Goal: Obtain resource: Obtain resource

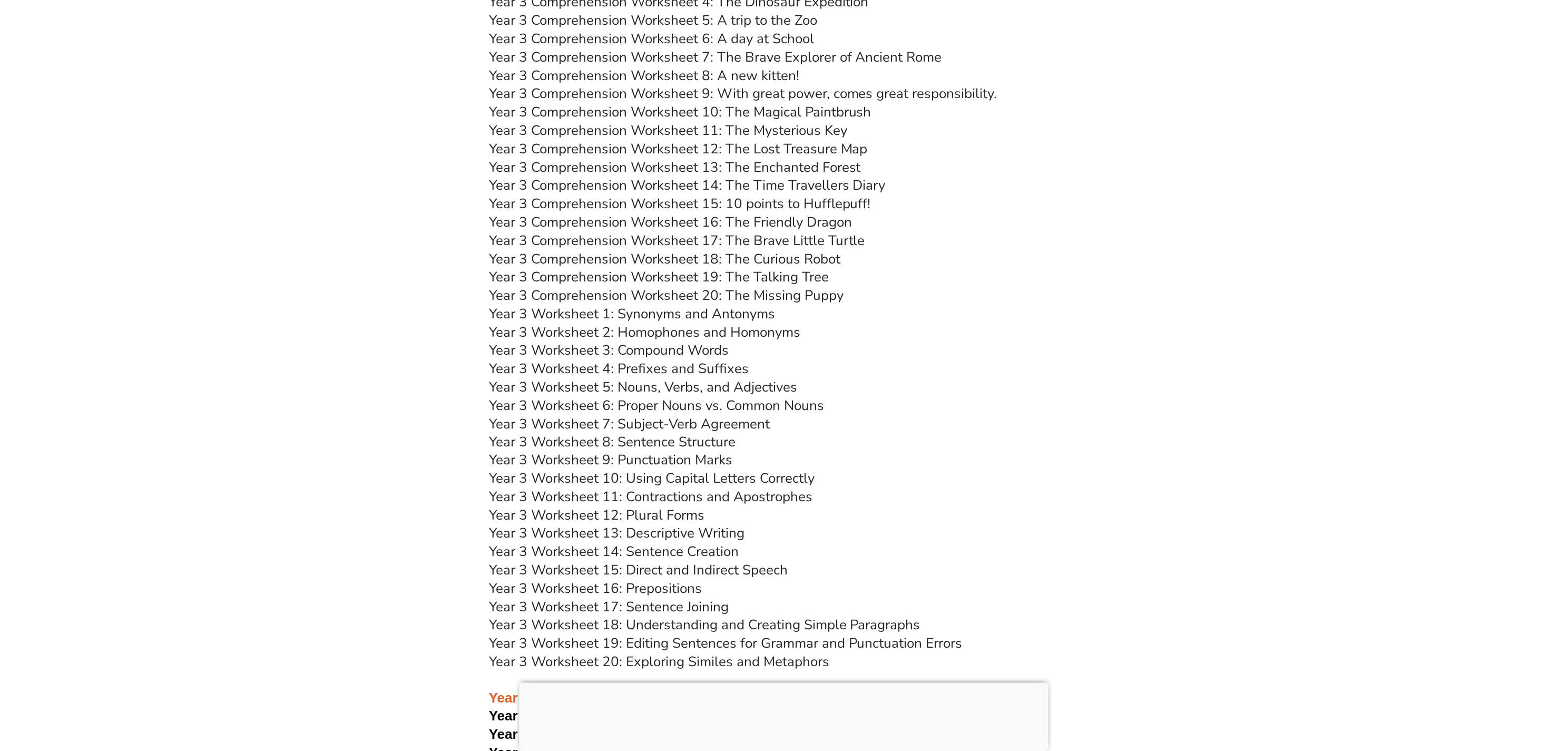
scroll to position [3879, 0]
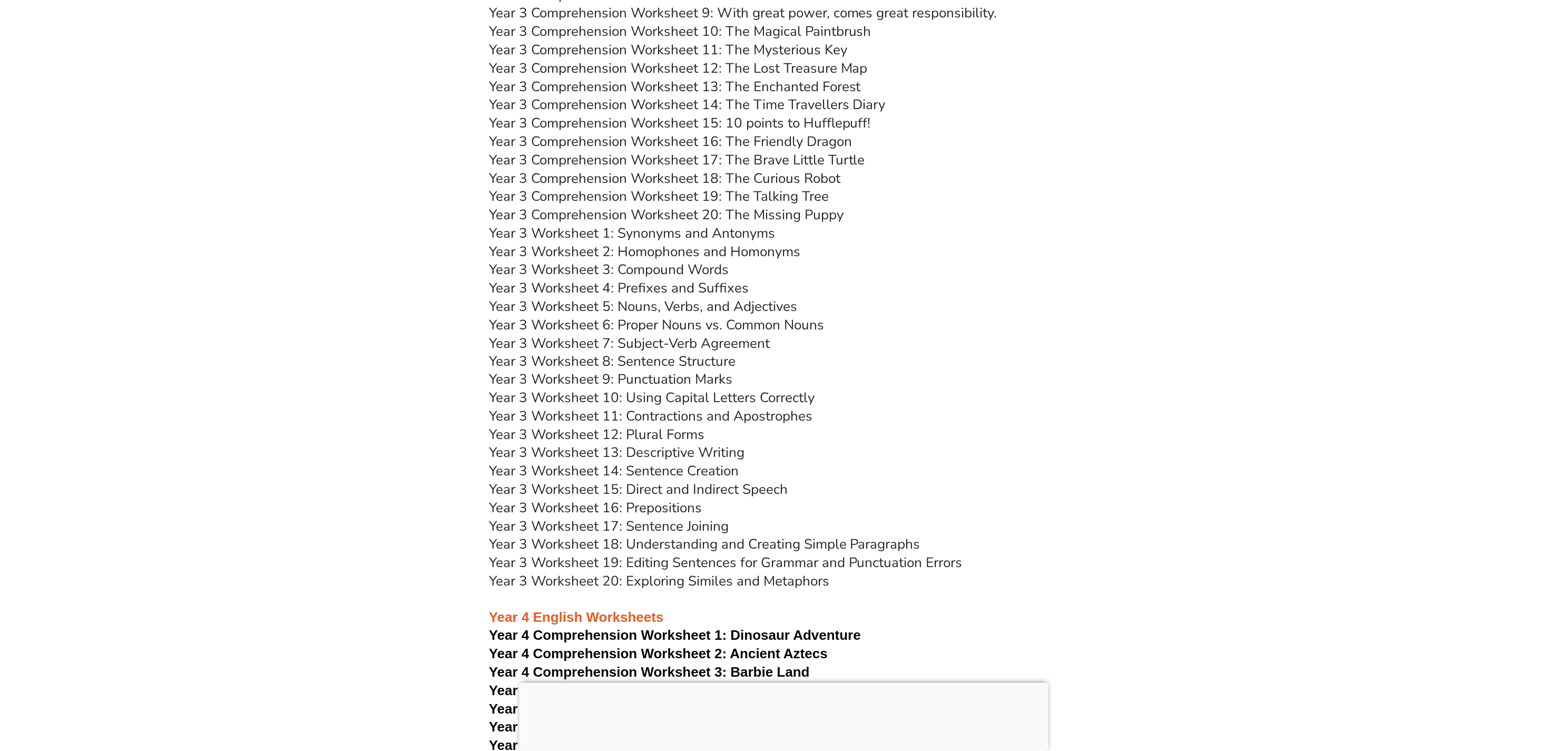
click at [709, 358] on link "Year 3 Worksheet 8: Sentence Structure" at bounding box center [612, 361] width 246 height 18
drag, startPoint x: 1112, startPoint y: 289, endPoint x: 973, endPoint y: 263, distance: 141.4
drag, startPoint x: 1270, startPoint y: 348, endPoint x: 1277, endPoint y: 372, distance: 25.0
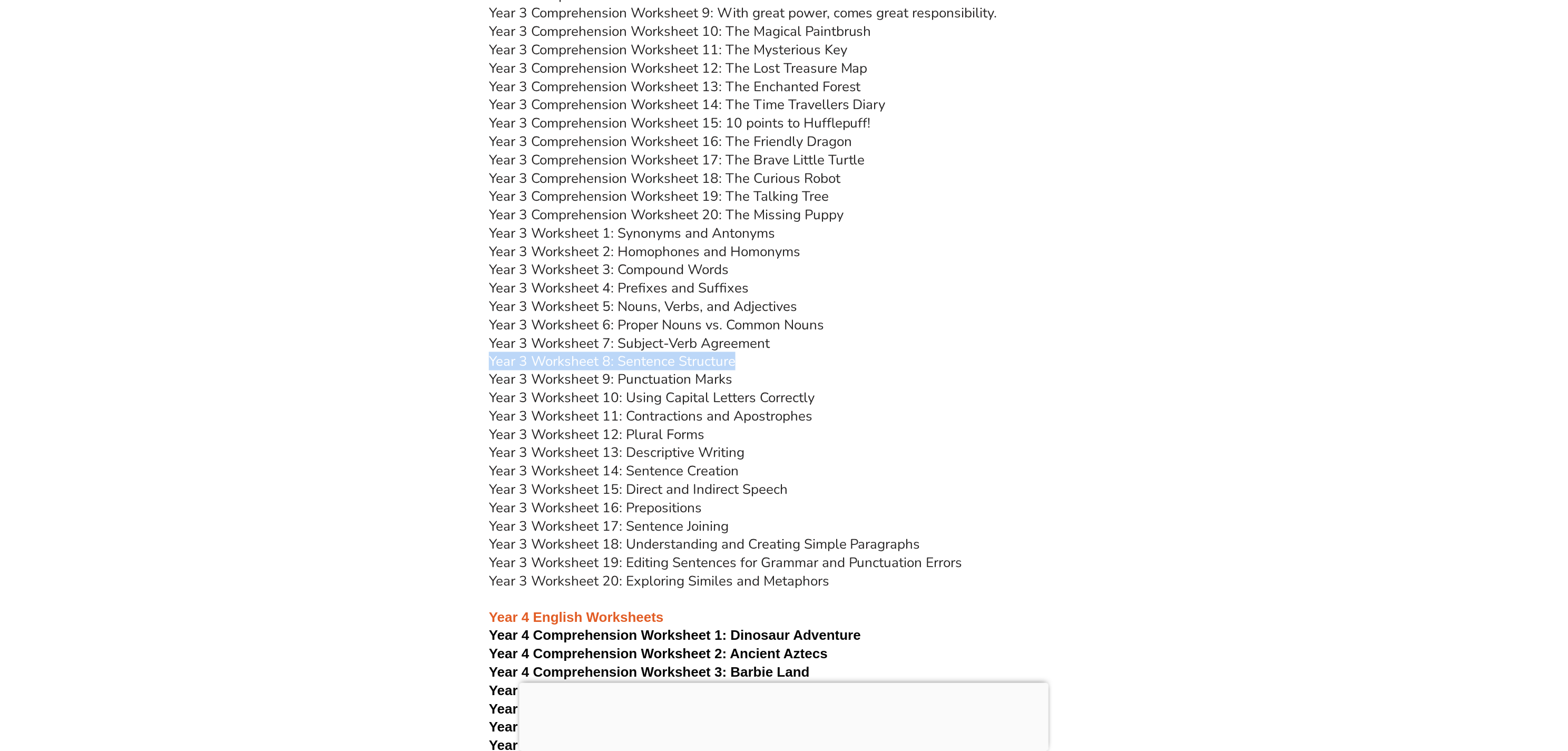
click at [706, 565] on link "Year 3 Worksheet 19: Editing Sentences for Grammar and Punctuation Errors" at bounding box center [725, 563] width 474 height 18
click at [703, 373] on link "Year 3 Worksheet 9: Punctuation Marks" at bounding box center [611, 380] width 244 height 18
click at [1036, 431] on h3 "Year 3 Worksheet 12: Plural Forms" at bounding box center [784, 436] width 590 height 18
click at [678, 531] on link "Year 3 Worksheet 17: Sentence Joining" at bounding box center [609, 527] width 240 height 18
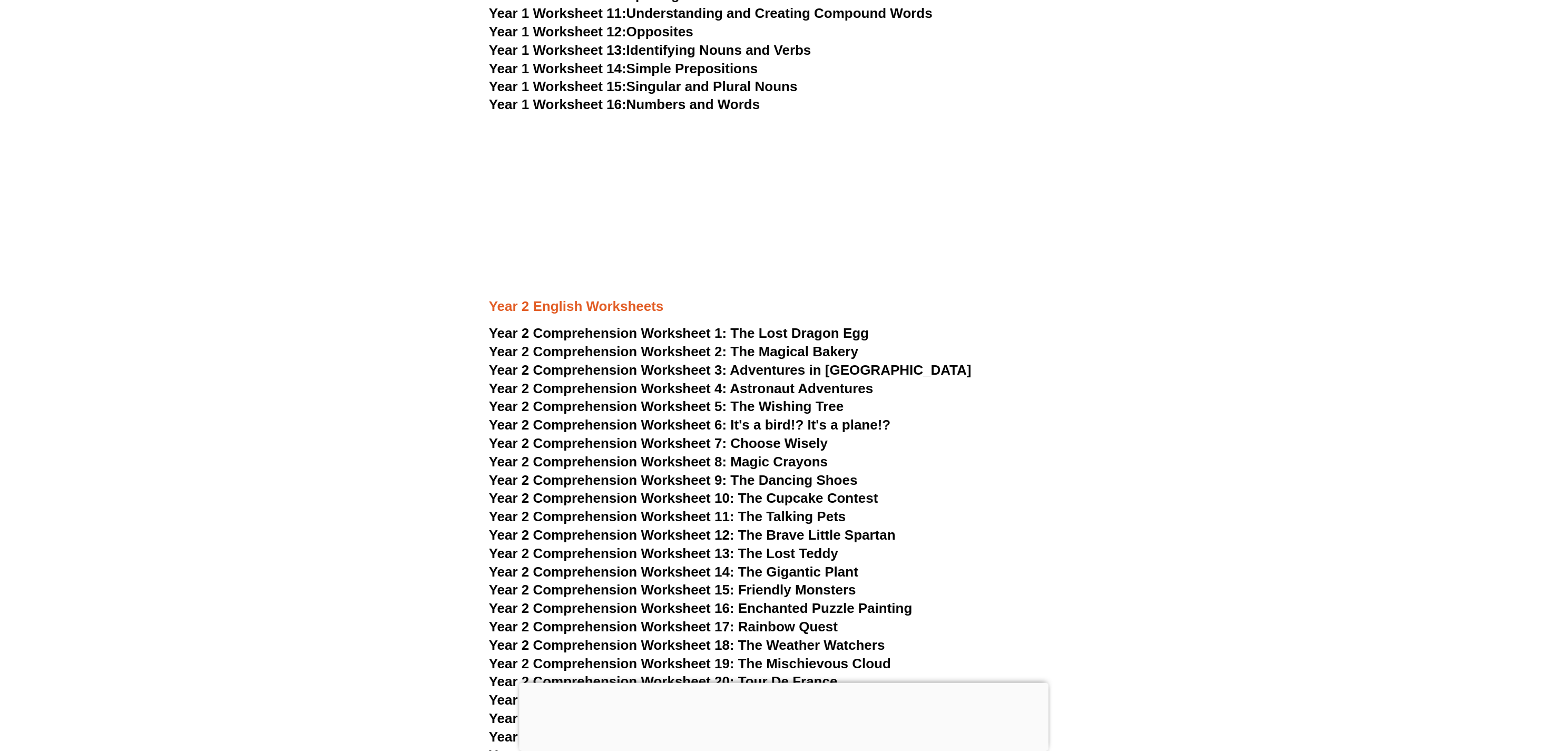
scroll to position [2613, 0]
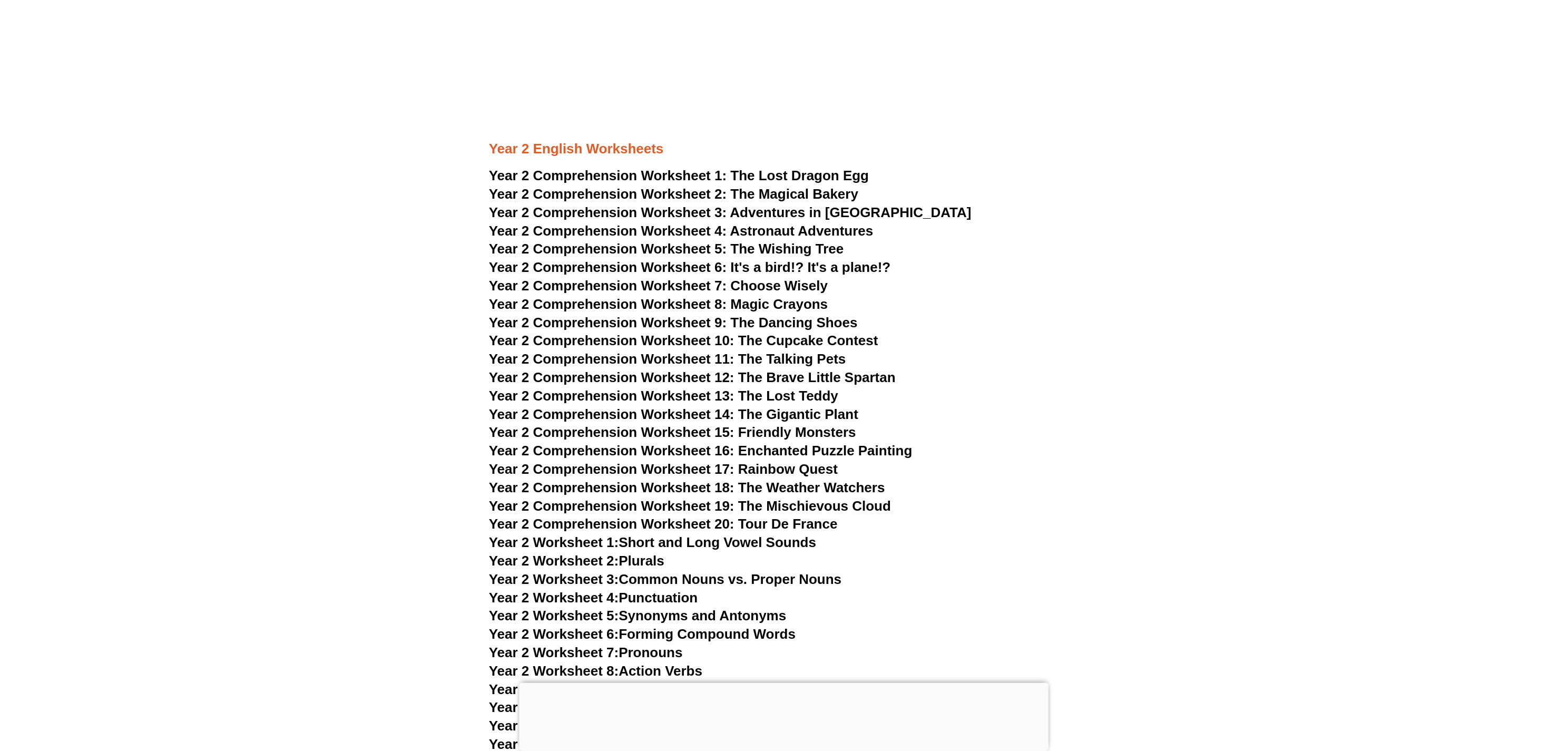
drag, startPoint x: 1236, startPoint y: 513, endPoint x: 1189, endPoint y: 508, distance: 47.3
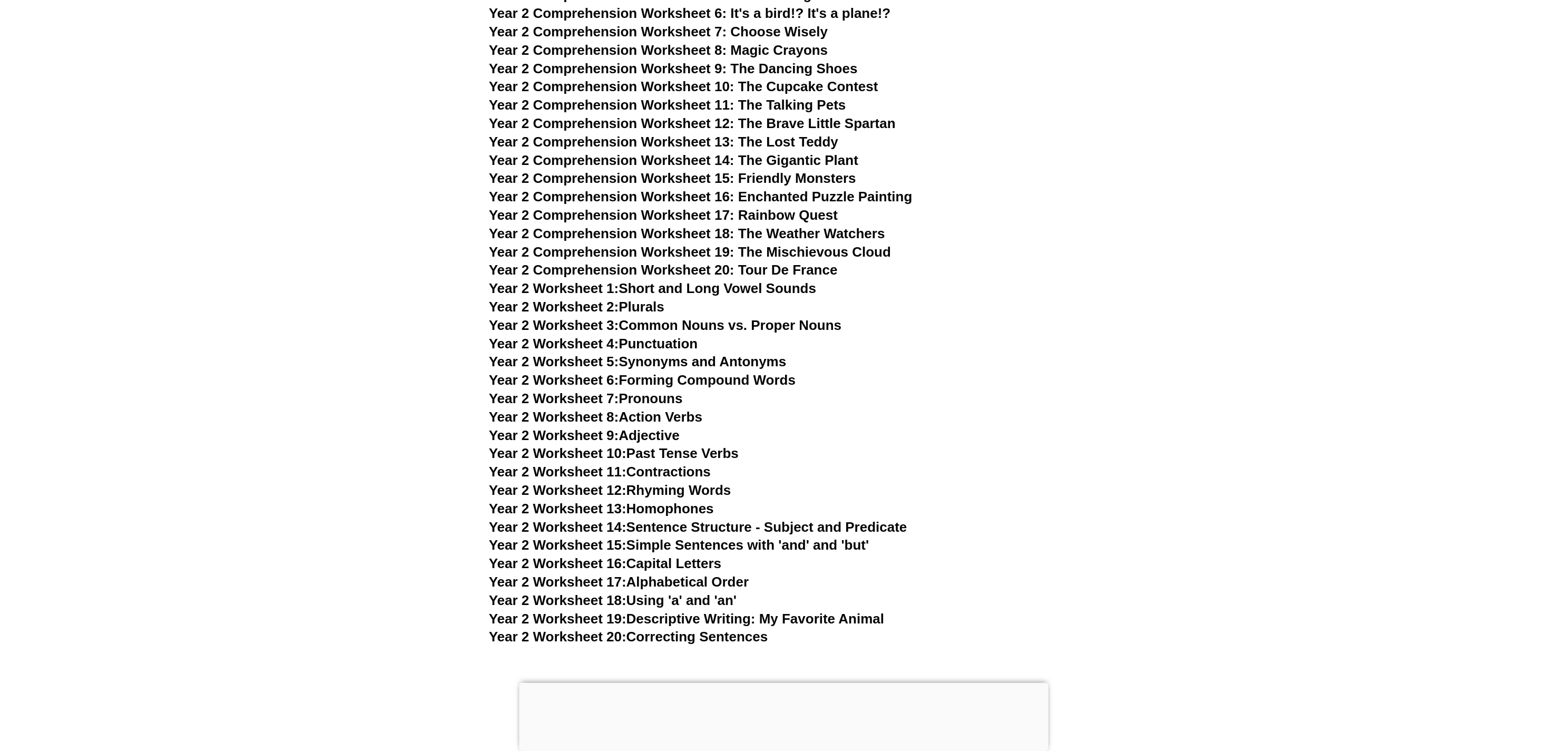
scroll to position [2930, 0]
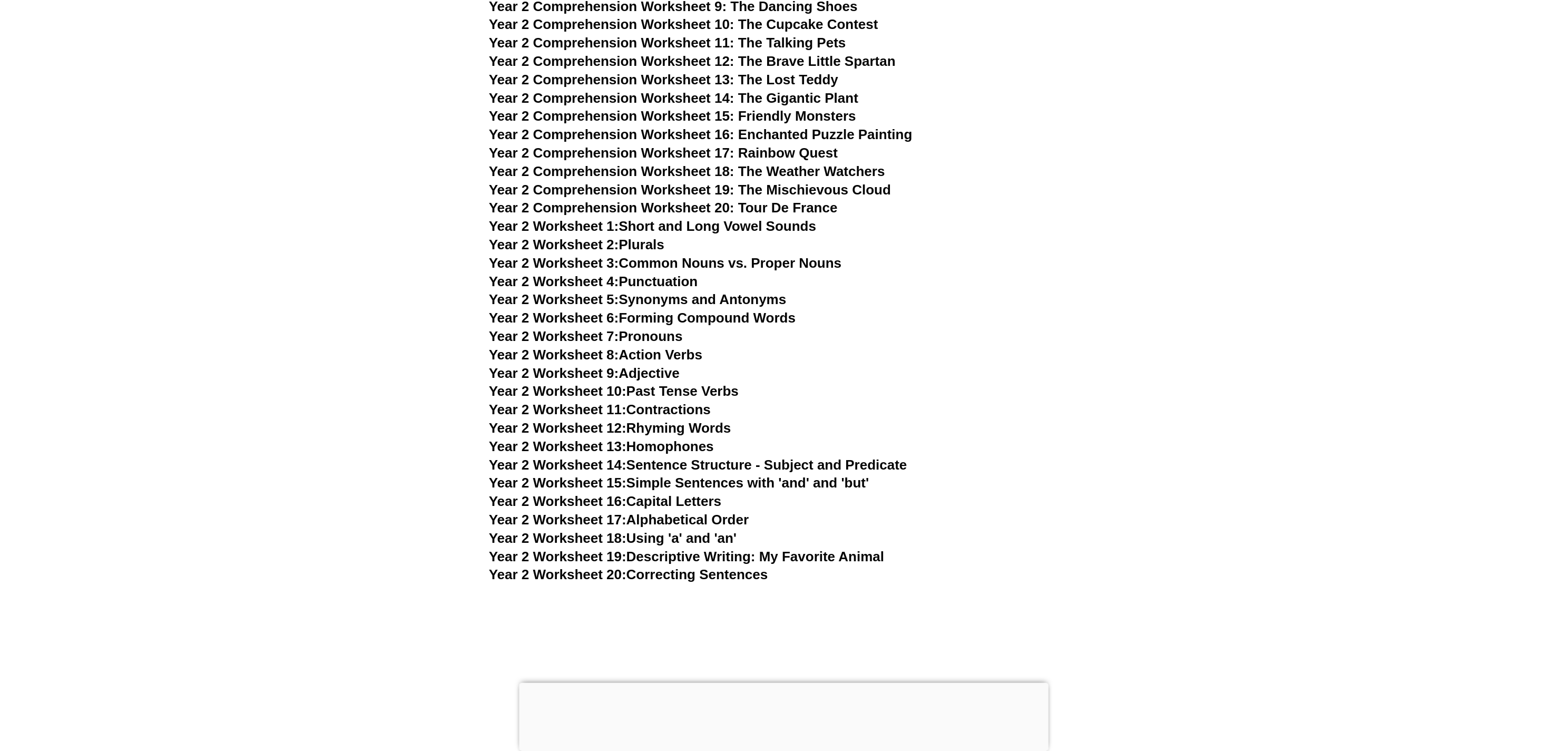
click at [656, 299] on link "Year 2 Worksheet 5: Synonyms and Antonyms" at bounding box center [638, 300] width 298 height 16
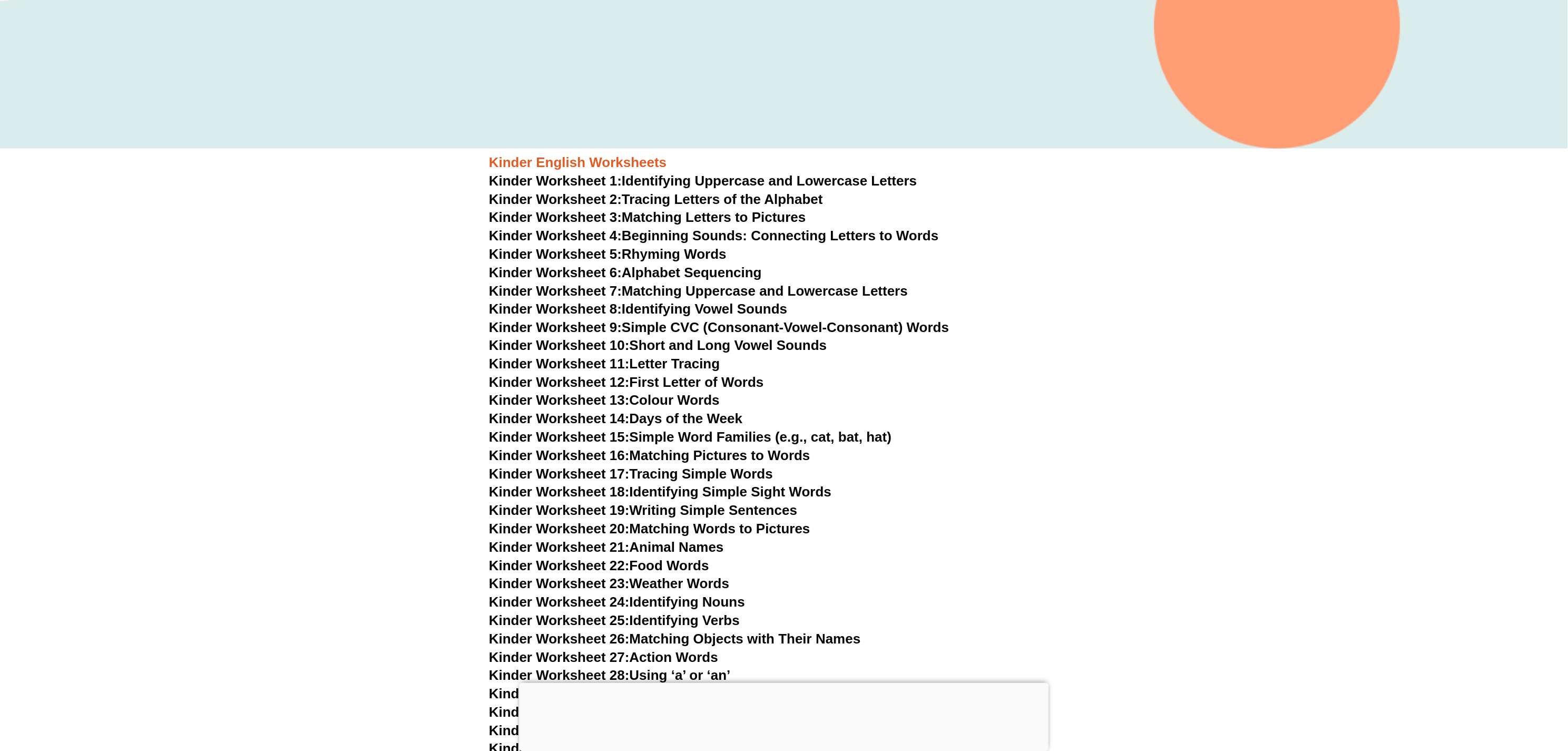
scroll to position [0, 0]
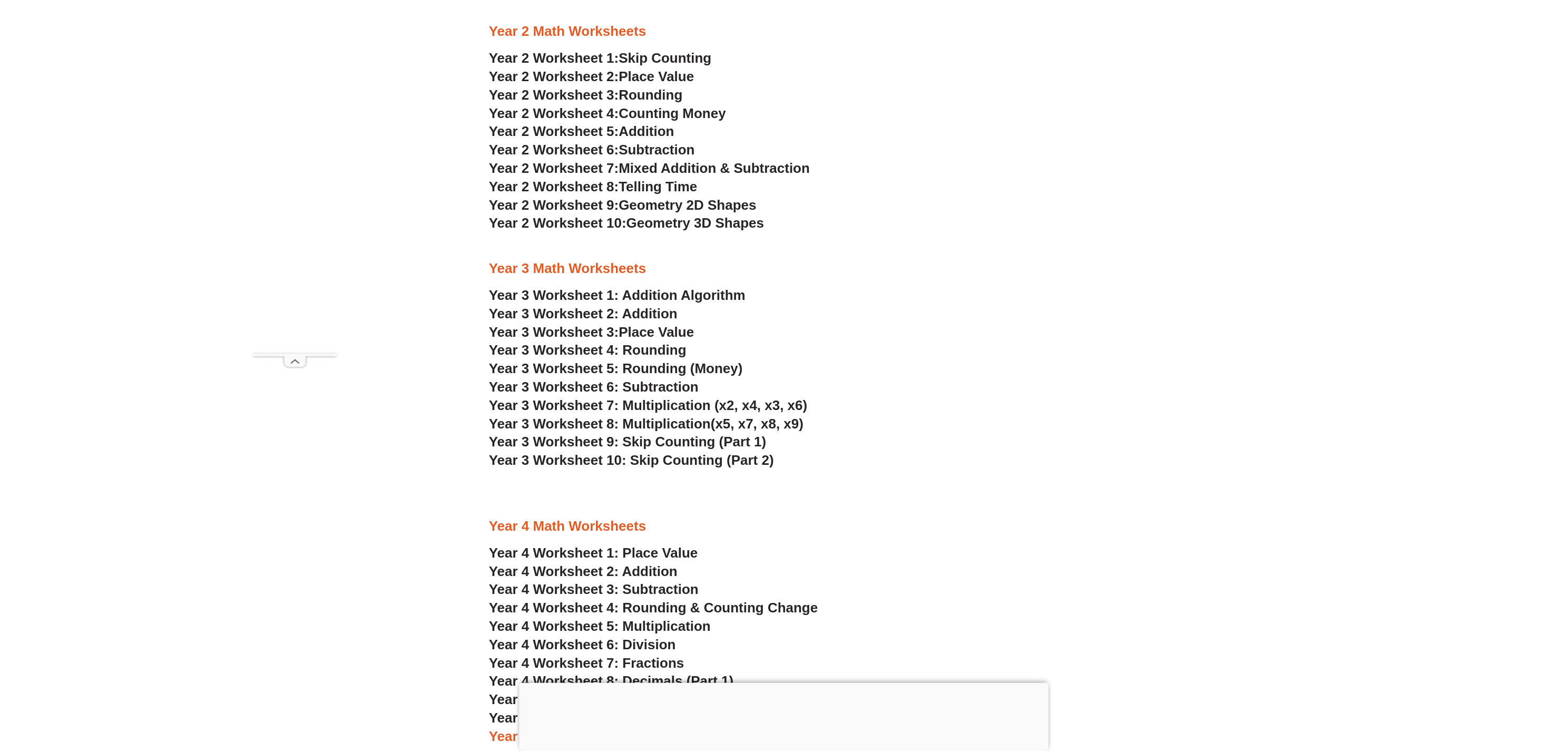
scroll to position [1581, 0]
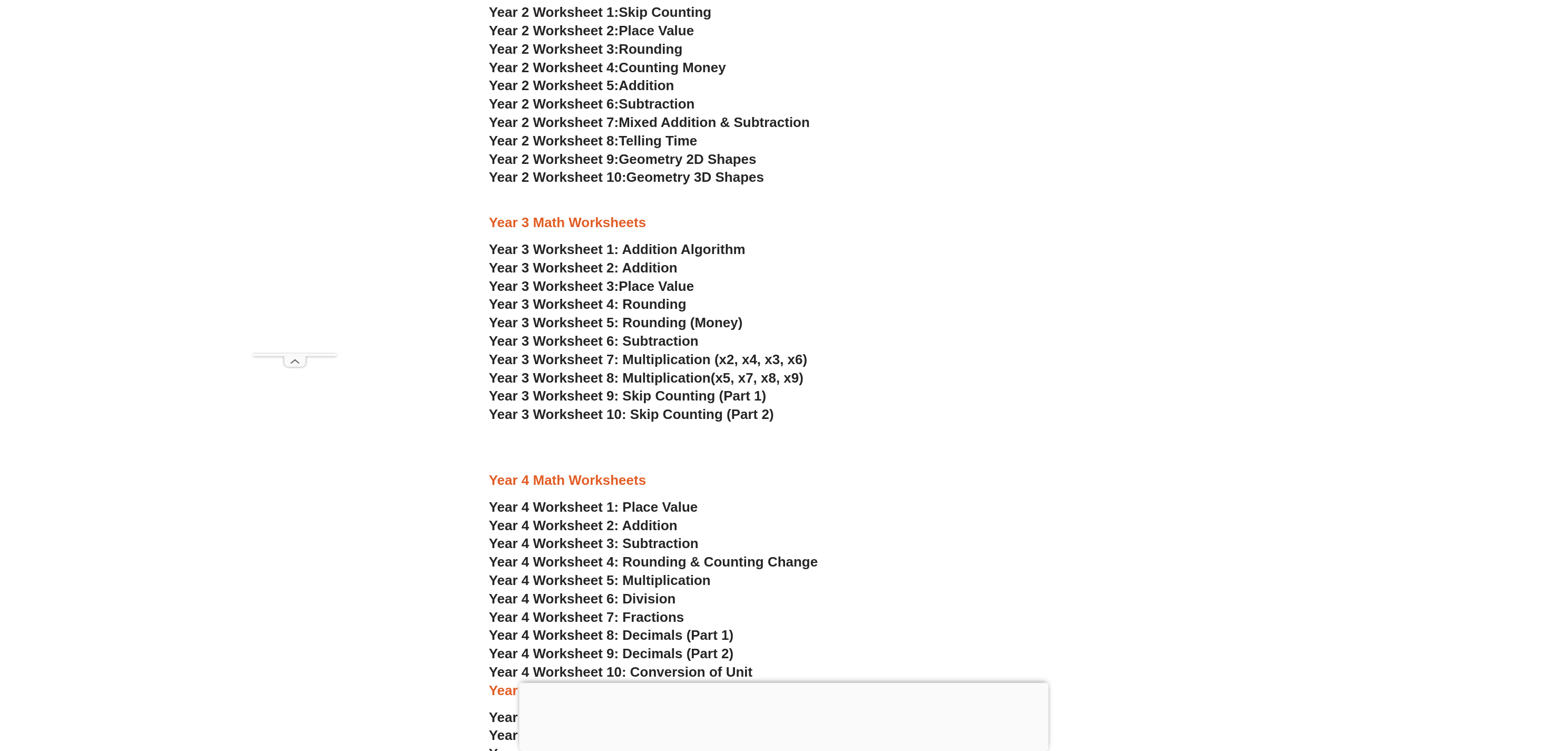
click at [687, 357] on span "Year 3 Worksheet 7: Multiplication (x2, x4, x3, x6)" at bounding box center [648, 360] width 318 height 16
click at [1065, 329] on h3 "Year 3 Worksheet 5: Rounding (Money)" at bounding box center [784, 323] width 590 height 18
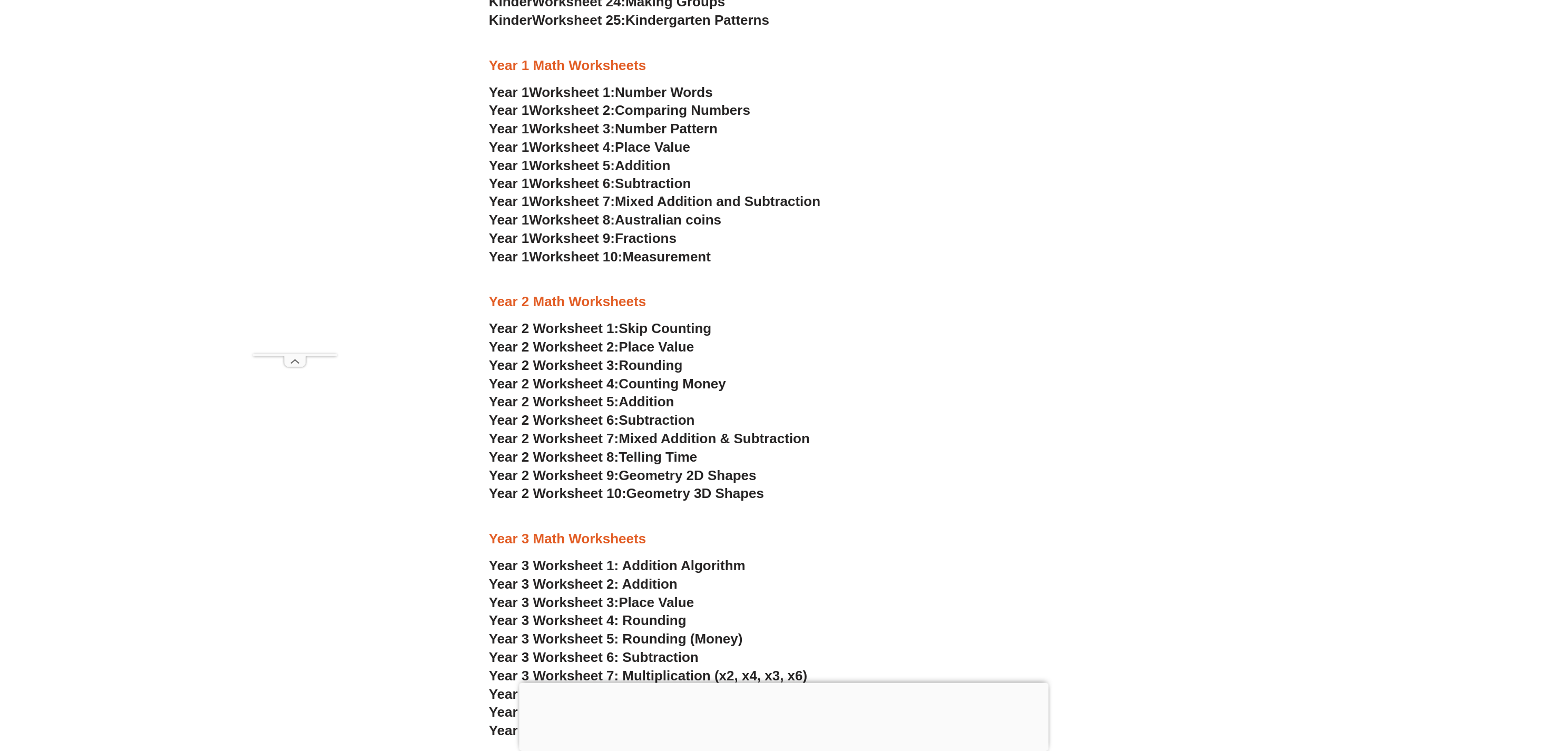
scroll to position [1423, 0]
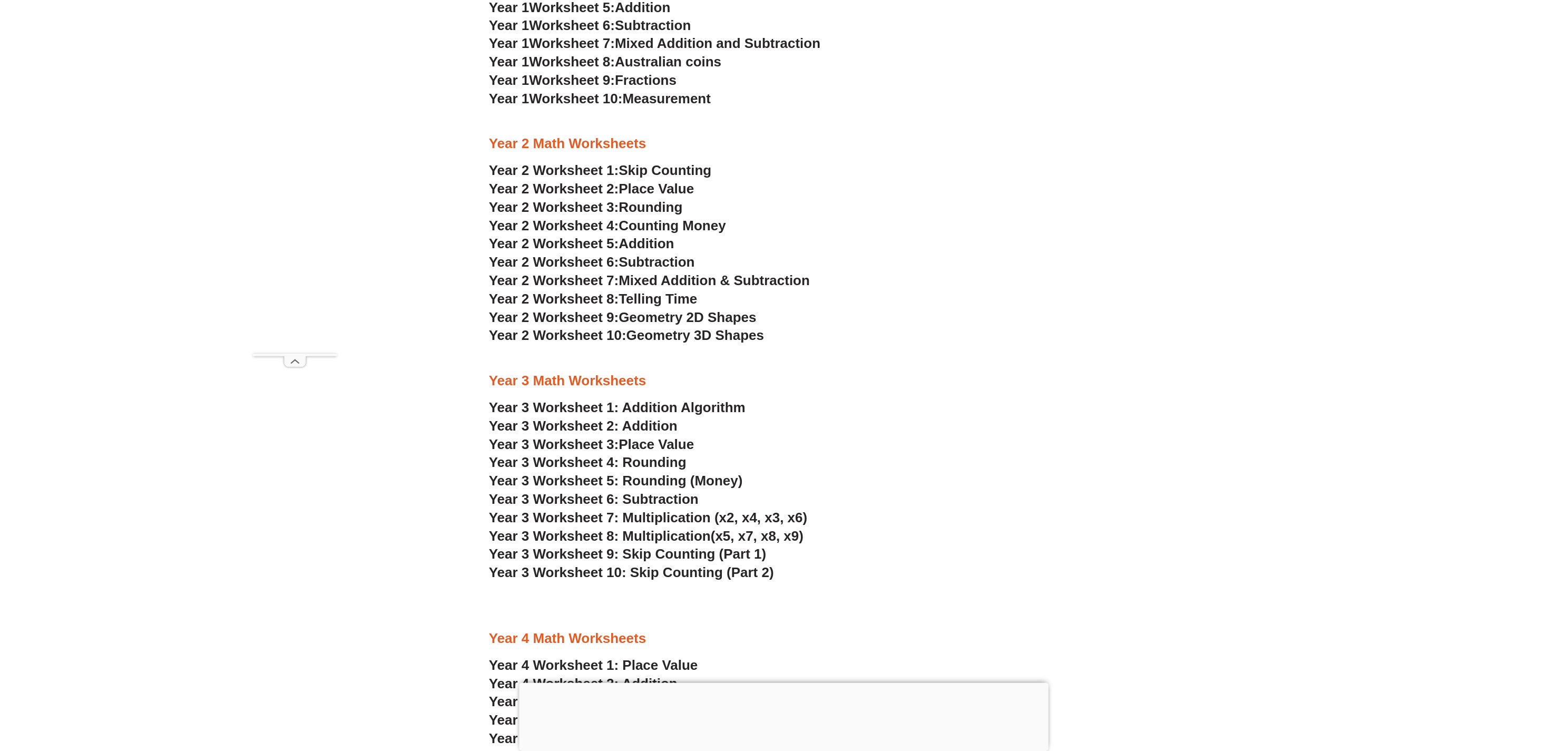
click at [657, 427] on link "Year 3 Worksheet 2: Addition" at bounding box center [583, 426] width 189 height 16
click at [680, 400] on link "Year 3 Worksheet 1: Addition Algorithm" at bounding box center [617, 408] width 256 height 16
click at [1008, 387] on h3 "Year 3 Math Worksheets" at bounding box center [784, 381] width 590 height 18
click at [970, 470] on h3 "Year 3 Worksheet 4: Rounding" at bounding box center [784, 463] width 590 height 18
click at [696, 483] on span "Year 3 Worksheet 5: Rounding (Money)" at bounding box center [616, 481] width 254 height 16
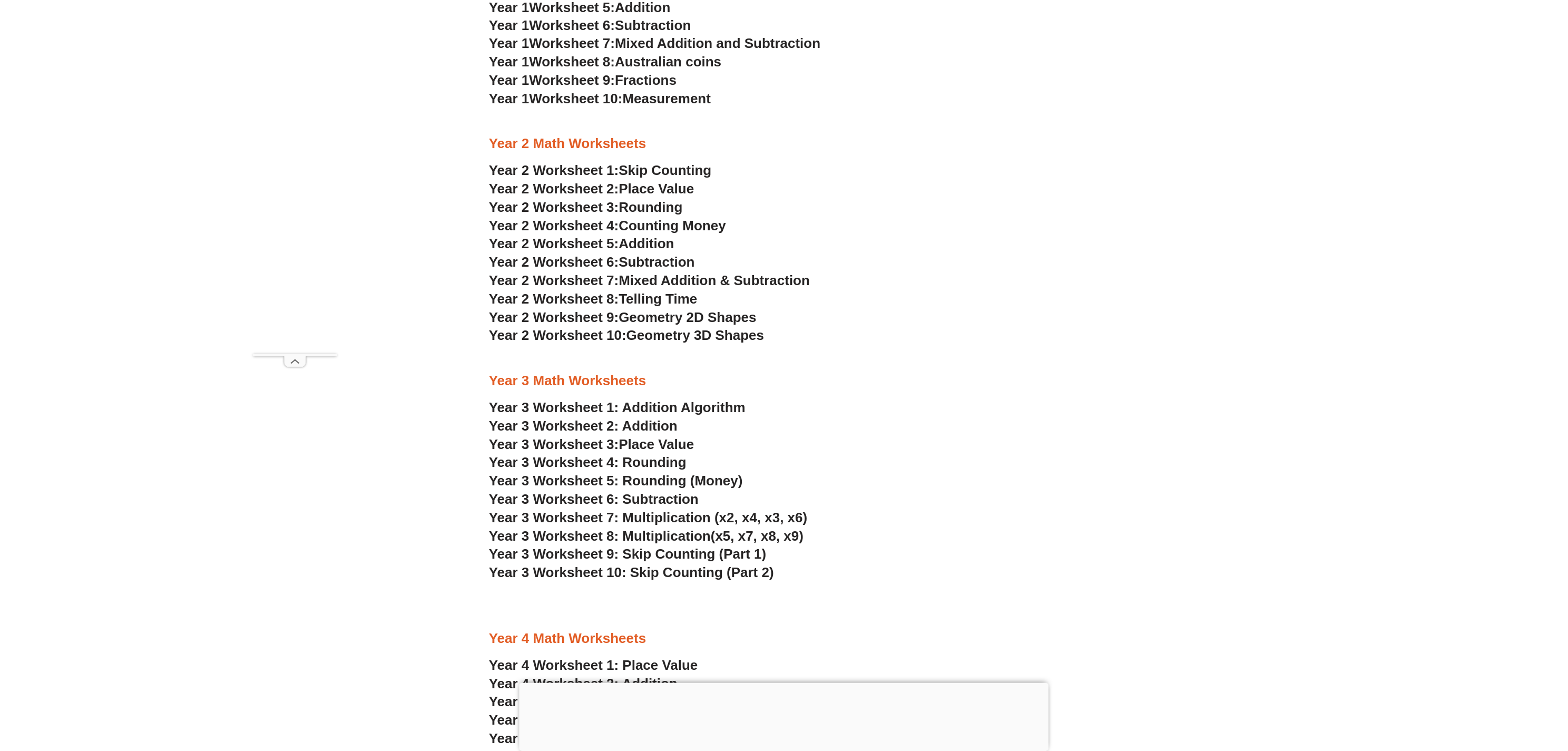
click at [647, 463] on span "Year 3 Worksheet 4: Rounding" at bounding box center [587, 463] width 198 height 16
